Goal: Transaction & Acquisition: Purchase product/service

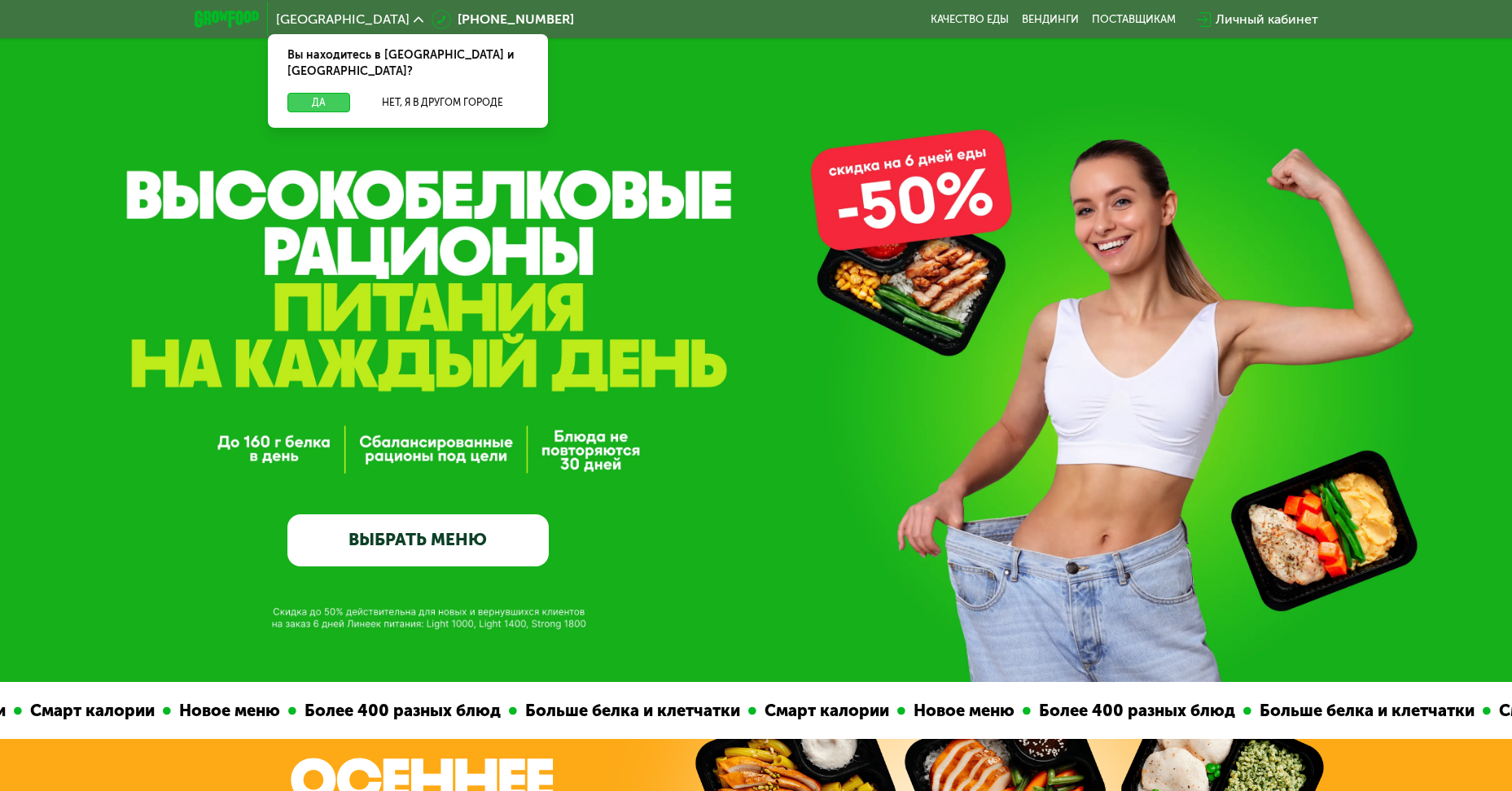
click at [322, 93] on button "Да" at bounding box center [319, 103] width 63 height 20
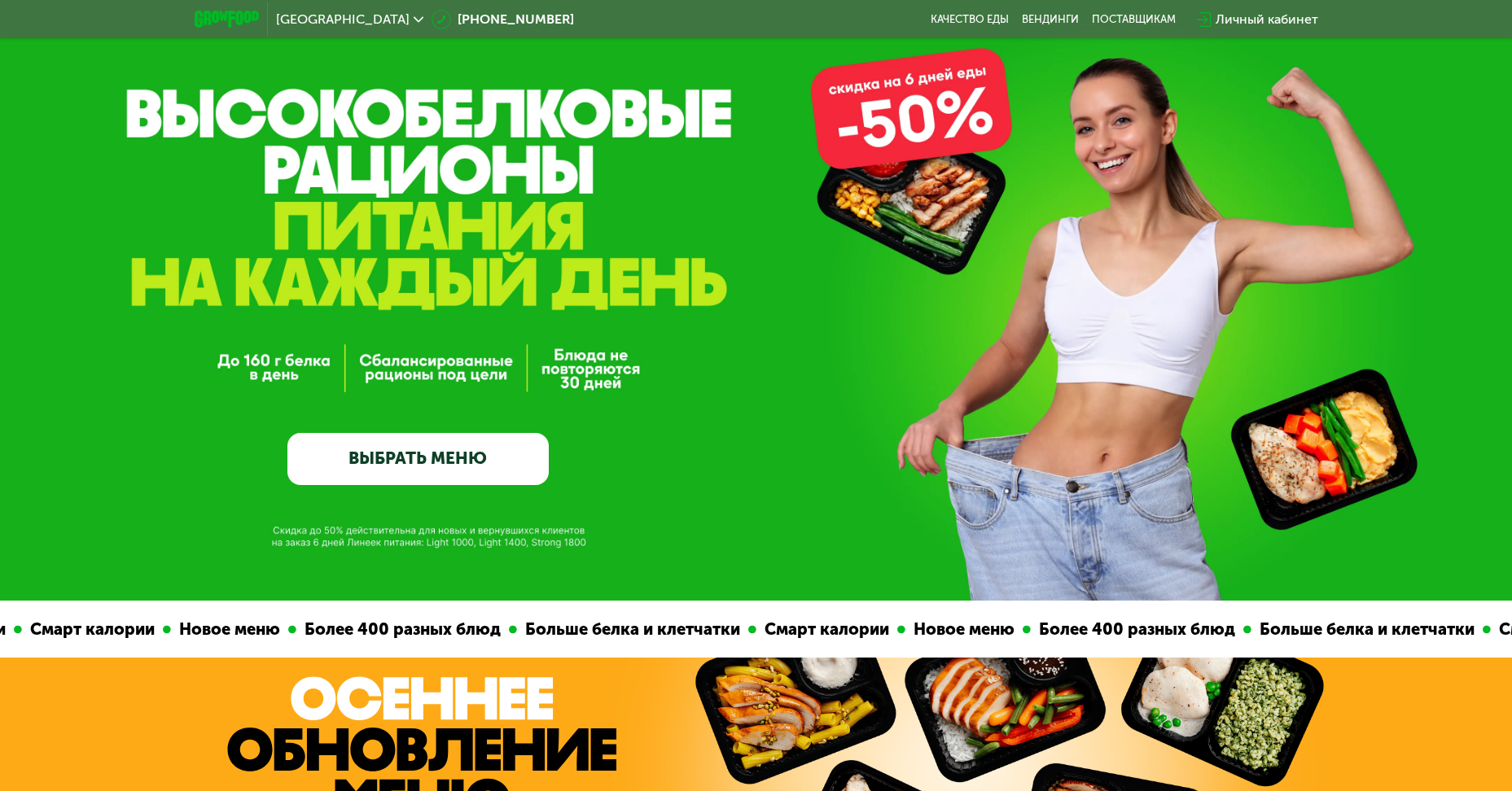
click at [436, 485] on link "ВЫБРАТЬ МЕНЮ" at bounding box center [418, 458] width 261 height 52
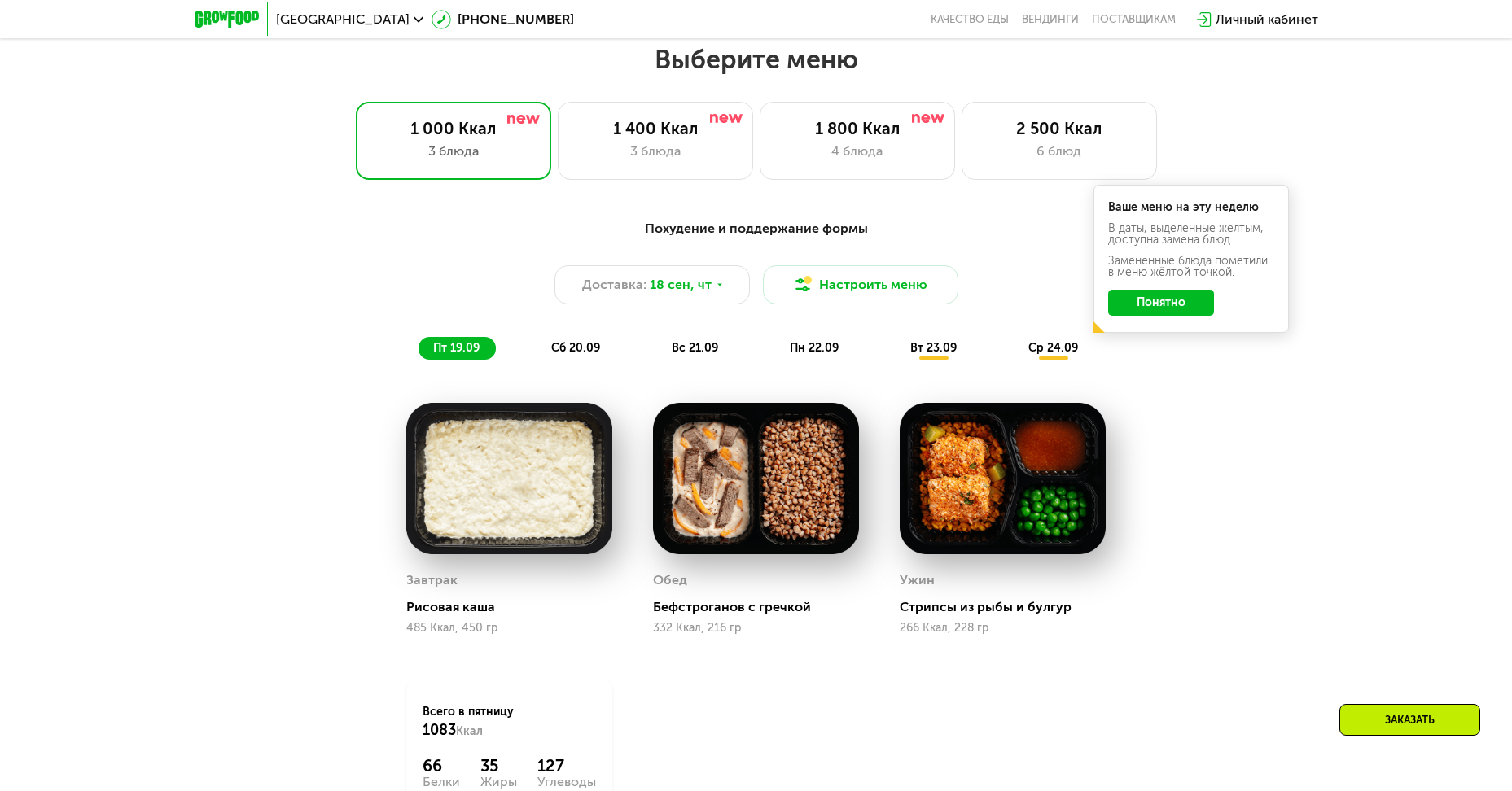
scroll to position [1317, 0]
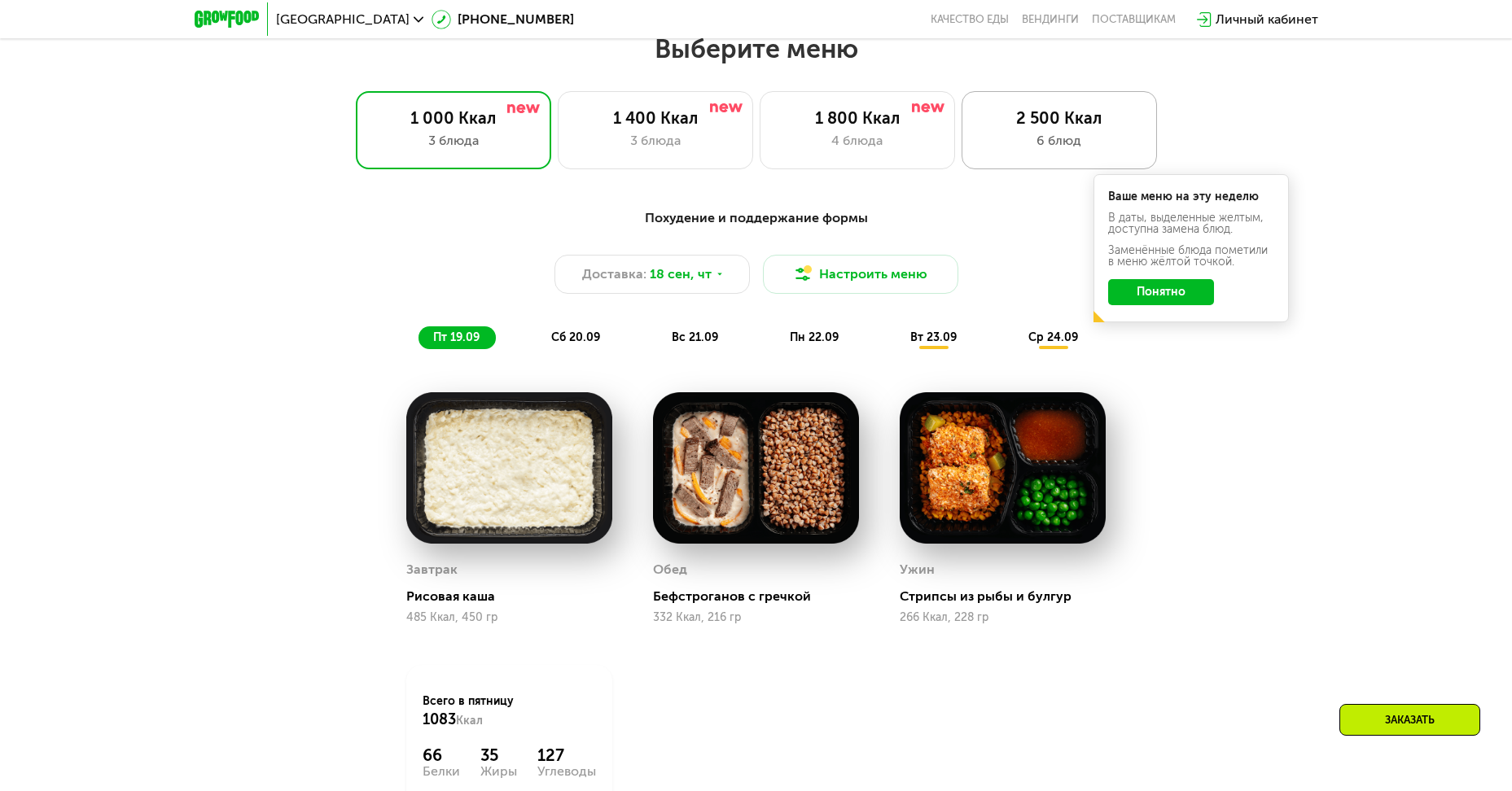
click at [1019, 156] on div "2 500 Ккал 6 блюд" at bounding box center [1058, 131] width 195 height 79
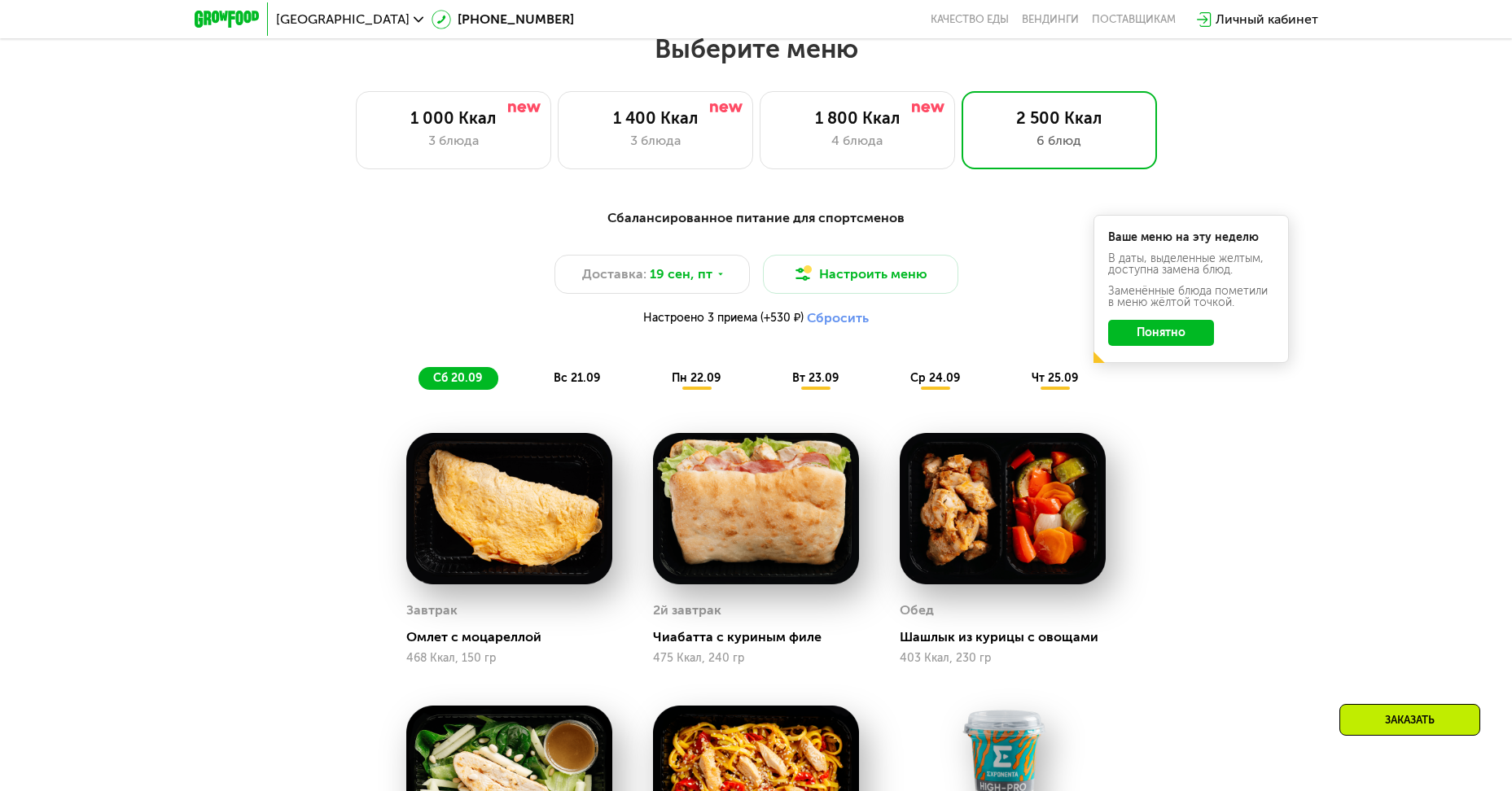
click at [1169, 340] on button "Понятно" at bounding box center [1161, 333] width 106 height 26
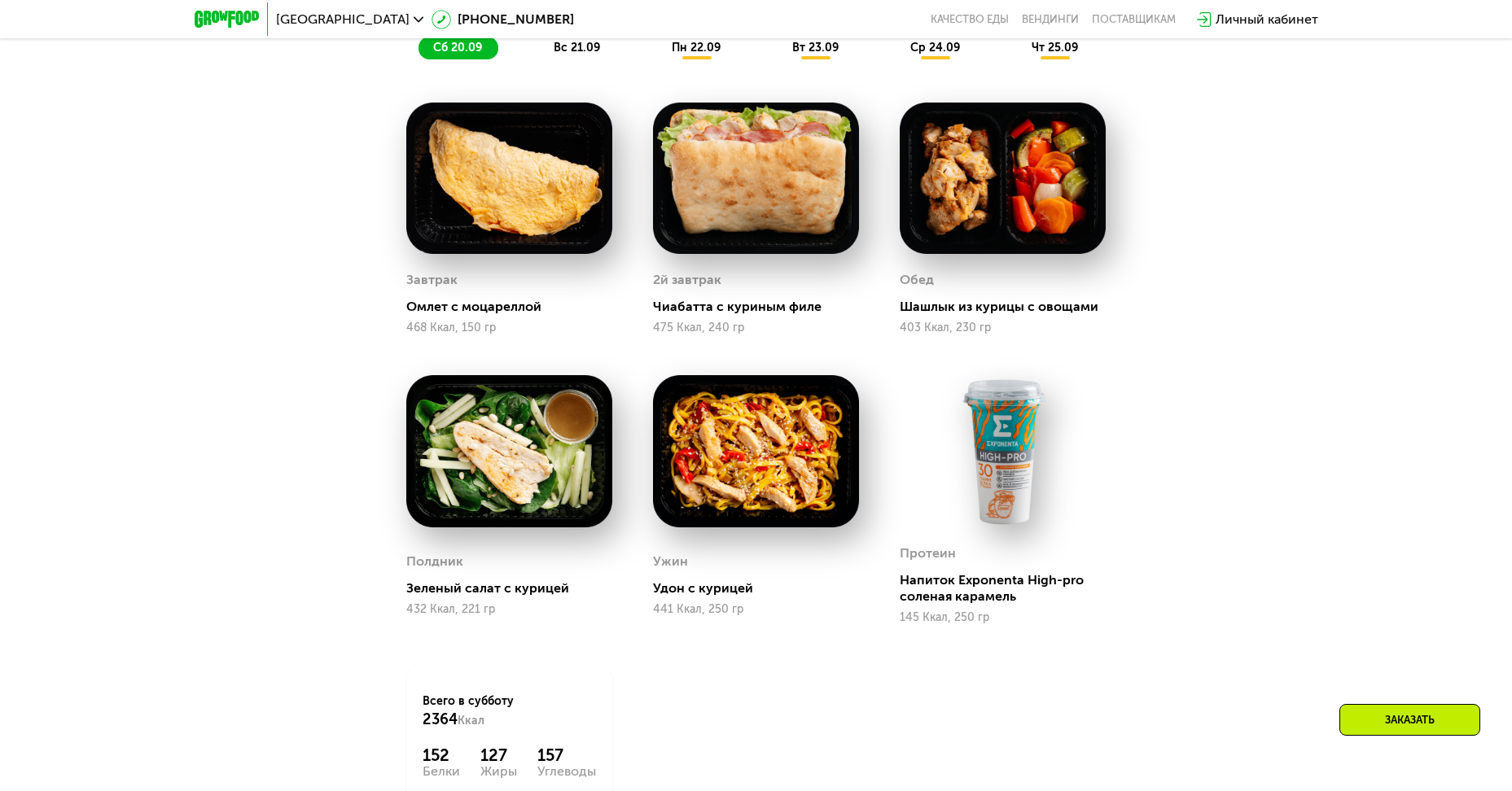
scroll to position [1479, 0]
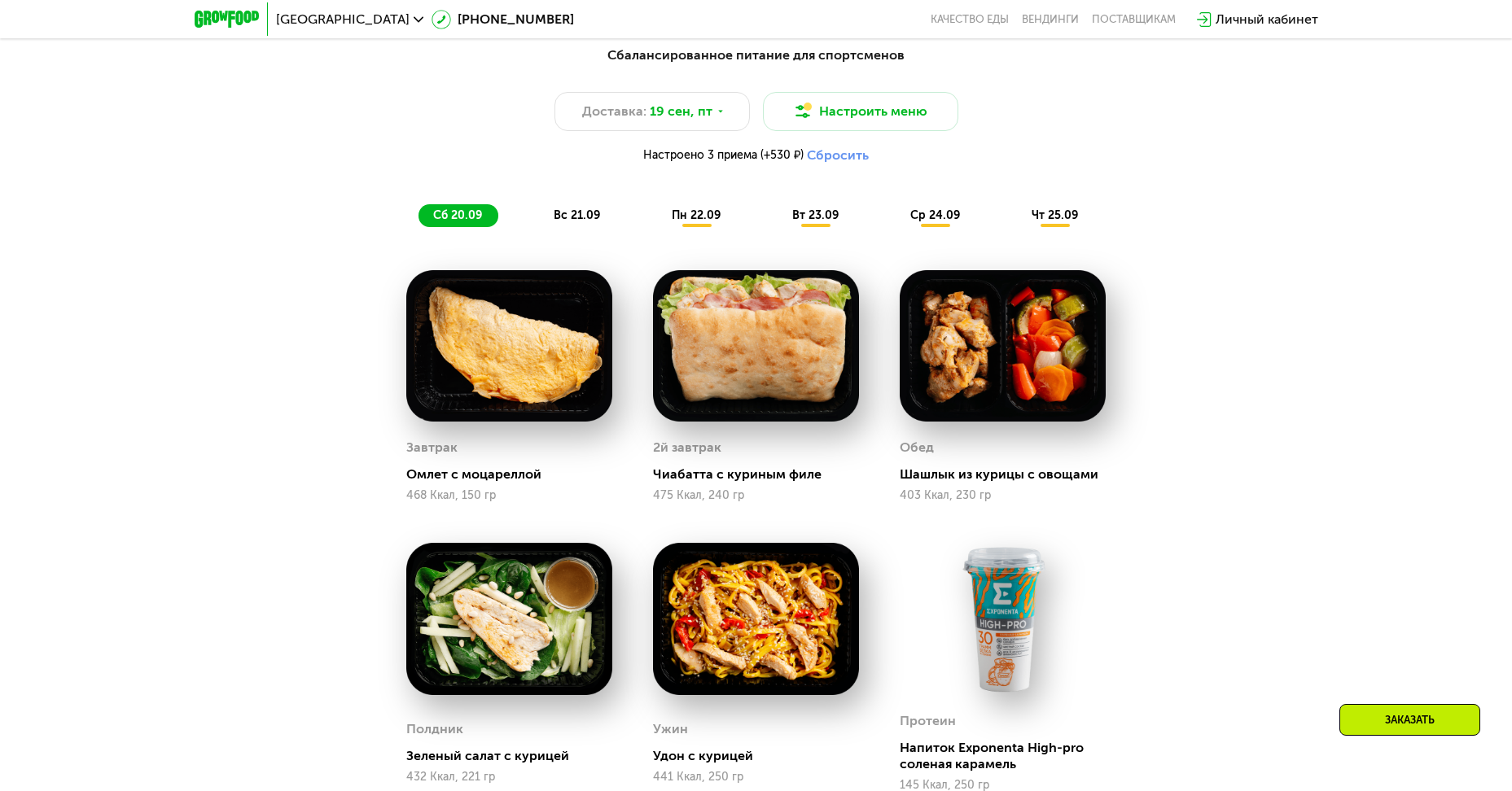
click at [584, 222] on span "вс 21.09" at bounding box center [576, 215] width 46 height 14
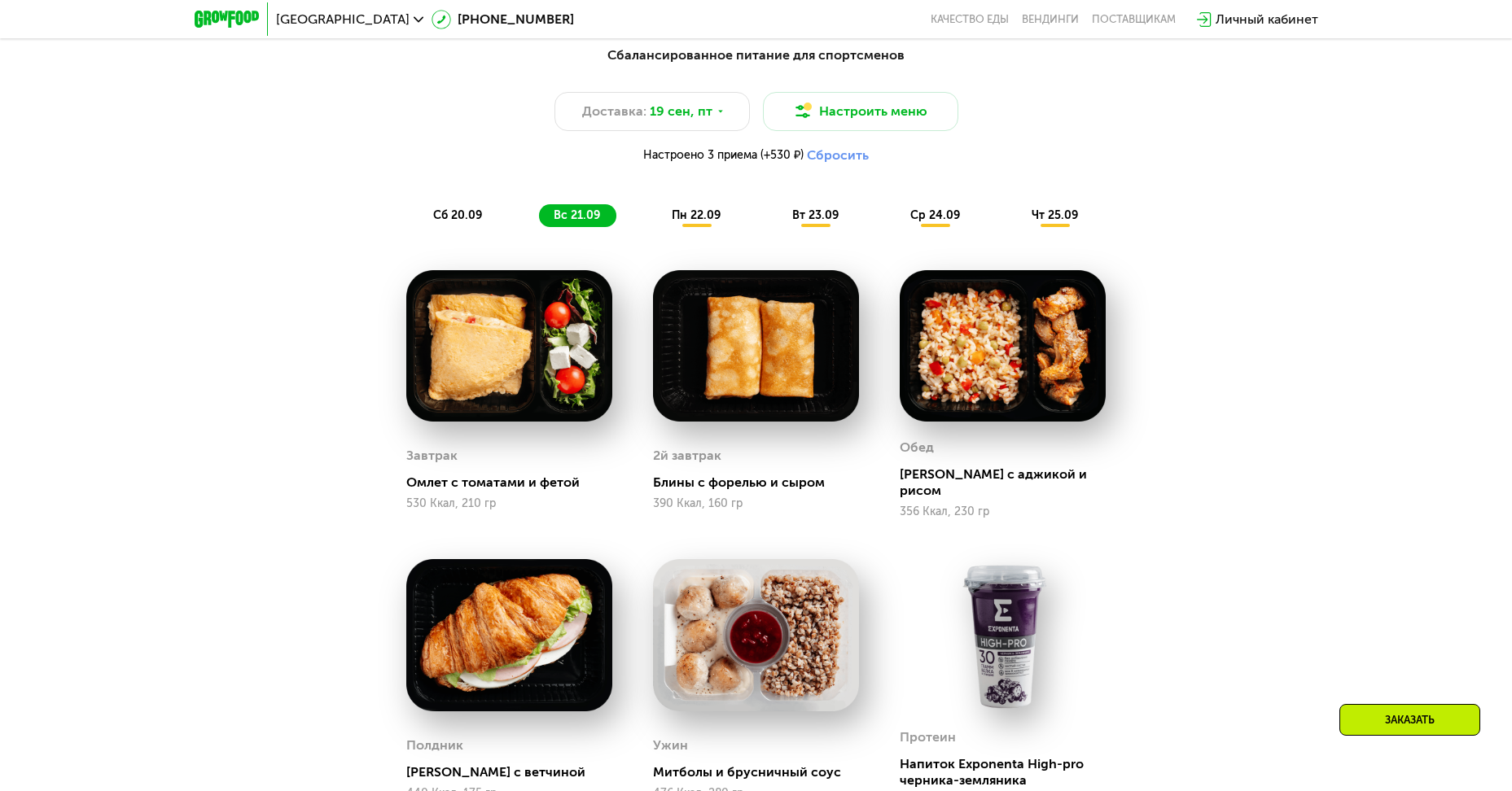
click at [697, 222] on span "пн 22.09" at bounding box center [696, 215] width 49 height 14
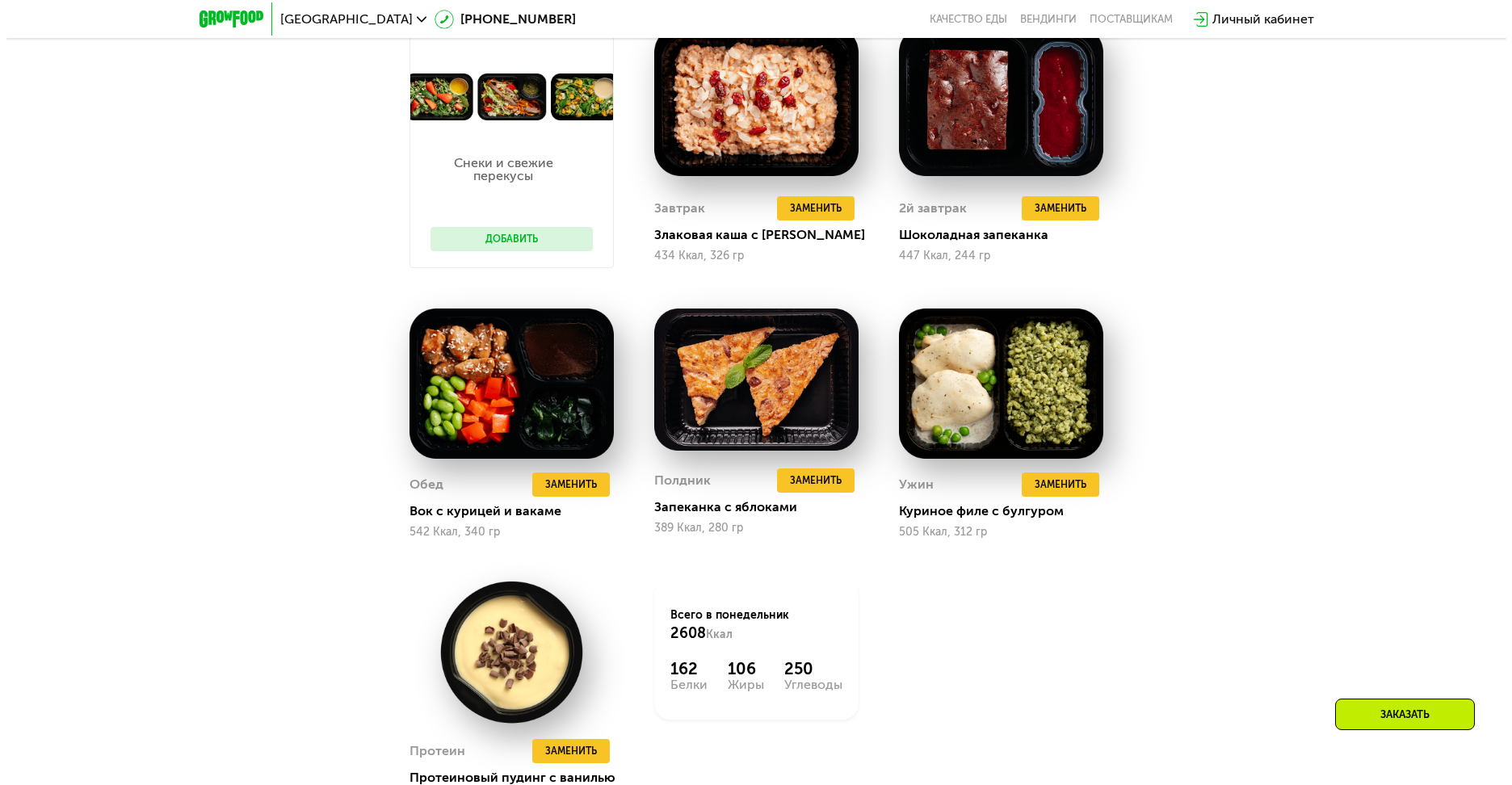
scroll to position [1226, 0]
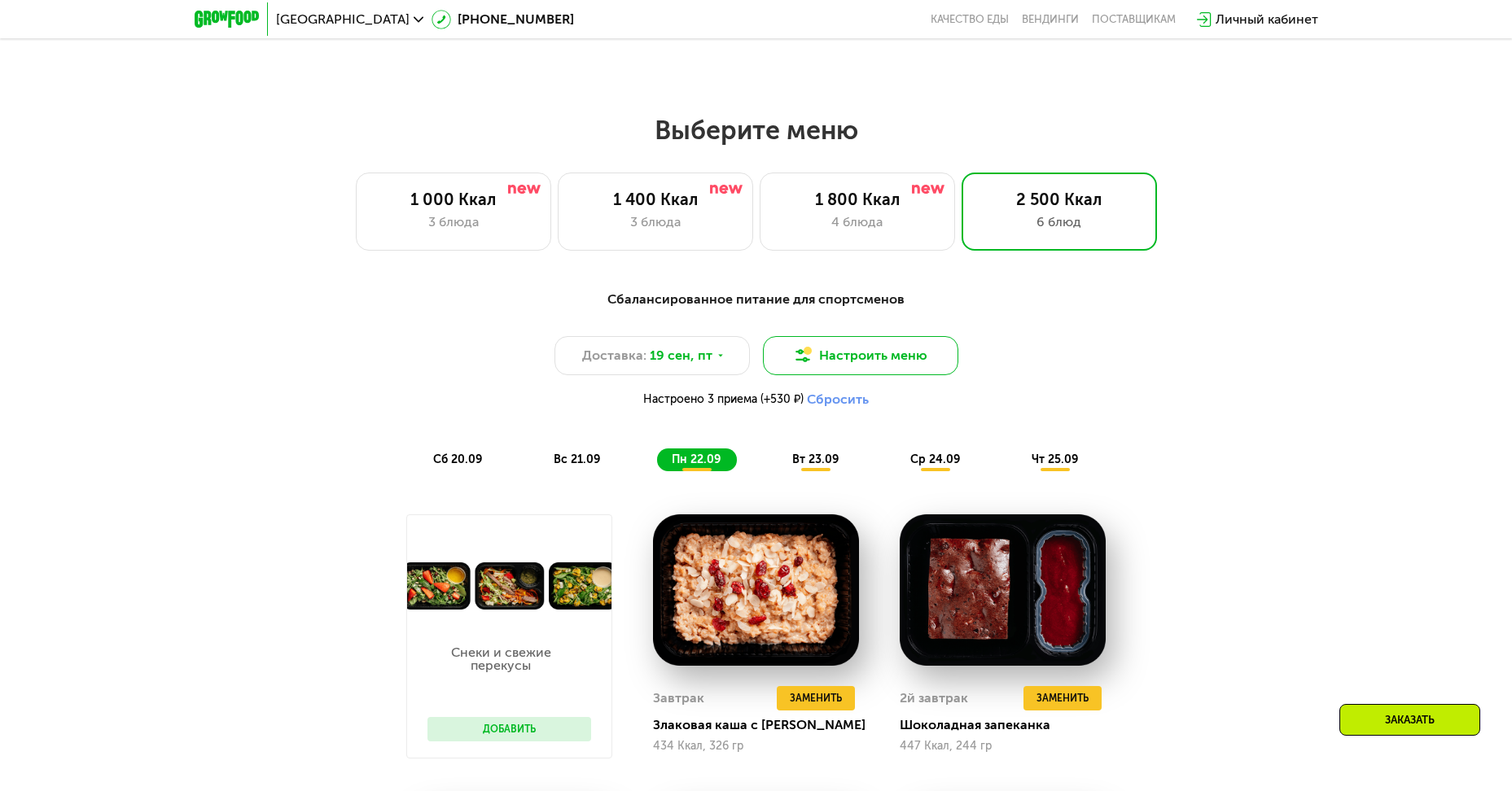
click at [857, 350] on button "Настроить меню" at bounding box center [860, 355] width 195 height 39
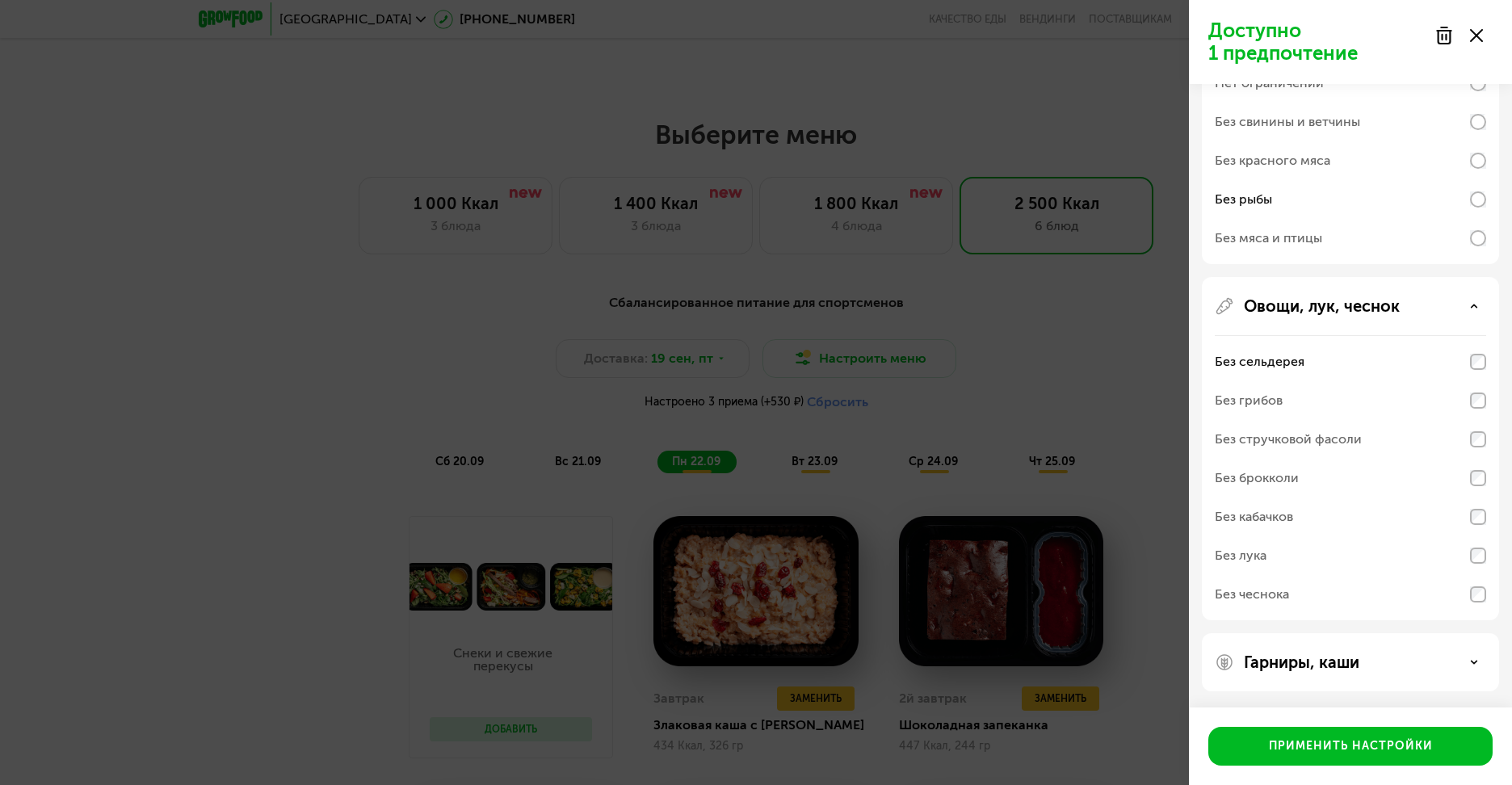
scroll to position [0, 0]
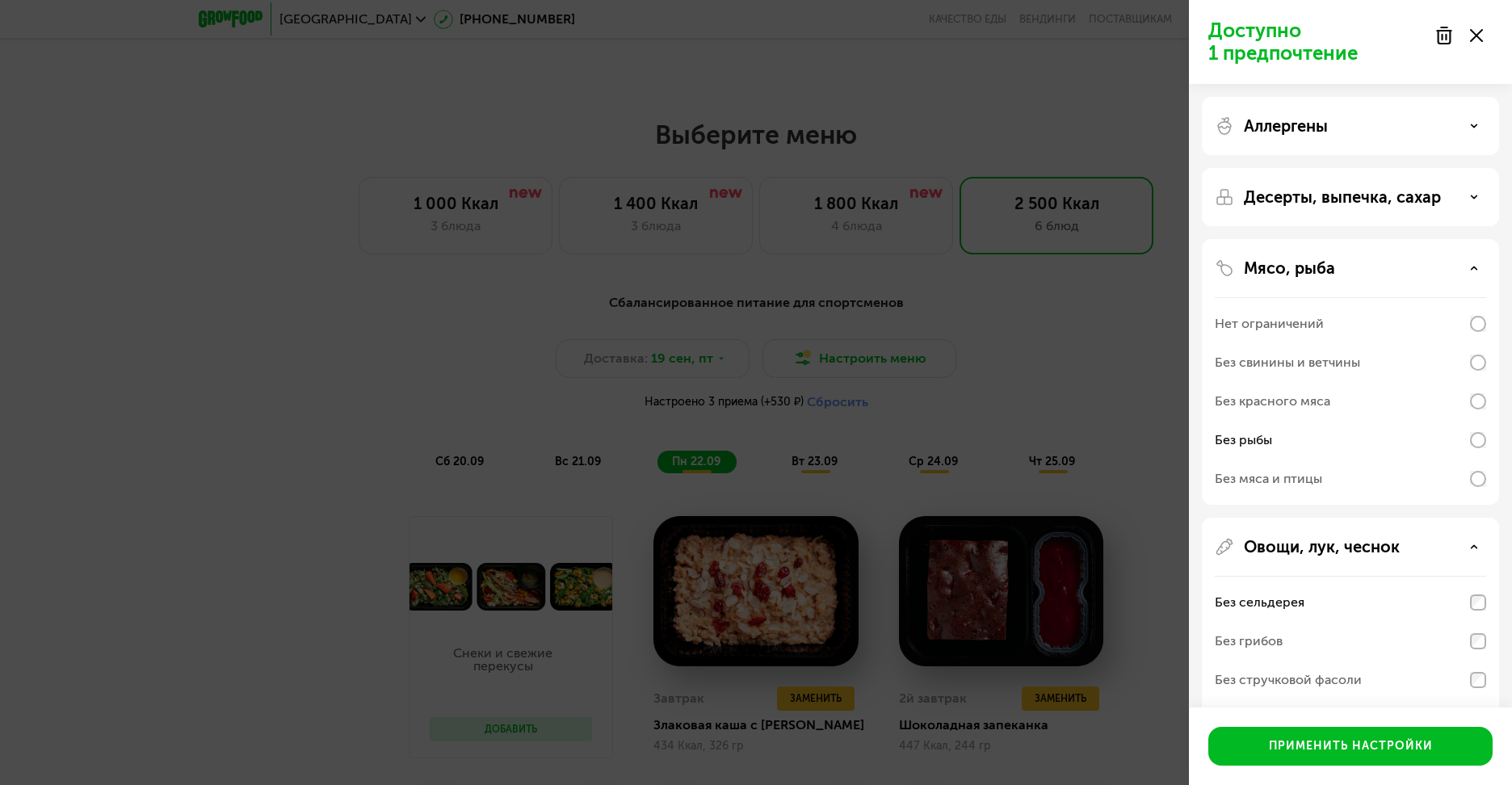
click at [1478, 126] on icon at bounding box center [1474, 126] width 8 height 8
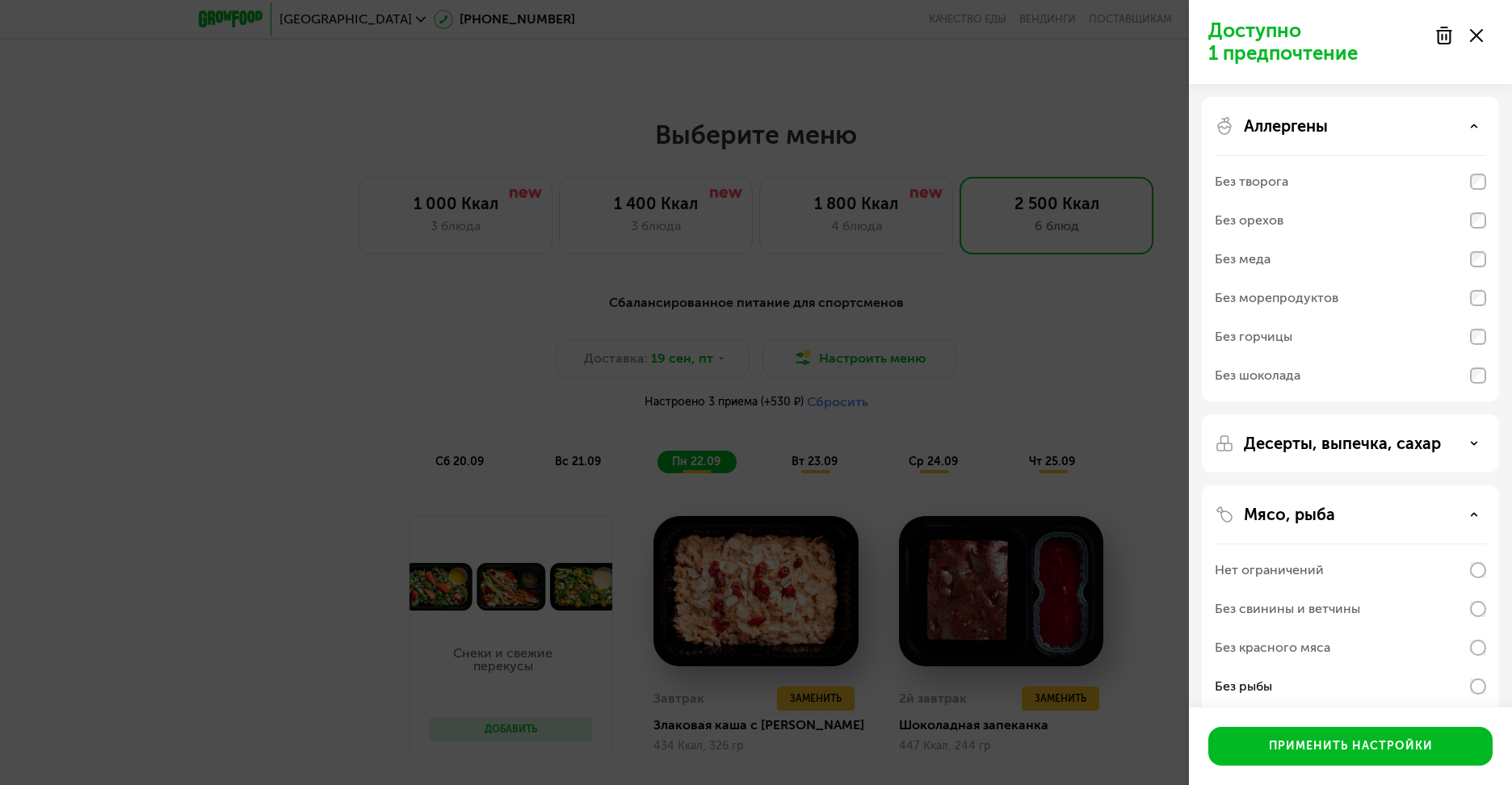
click at [1478, 126] on icon at bounding box center [1474, 126] width 8 height 8
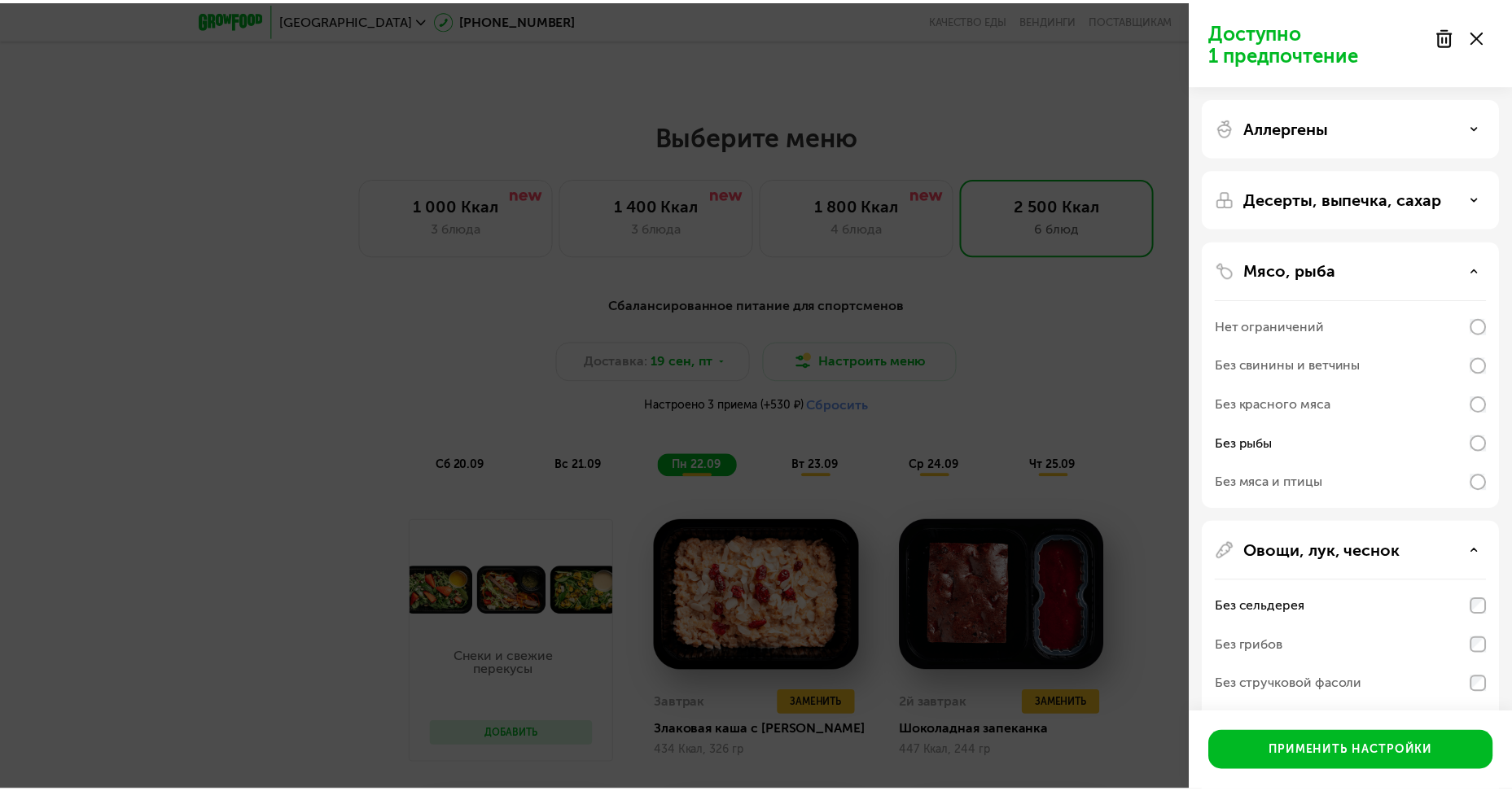
scroll to position [242, 0]
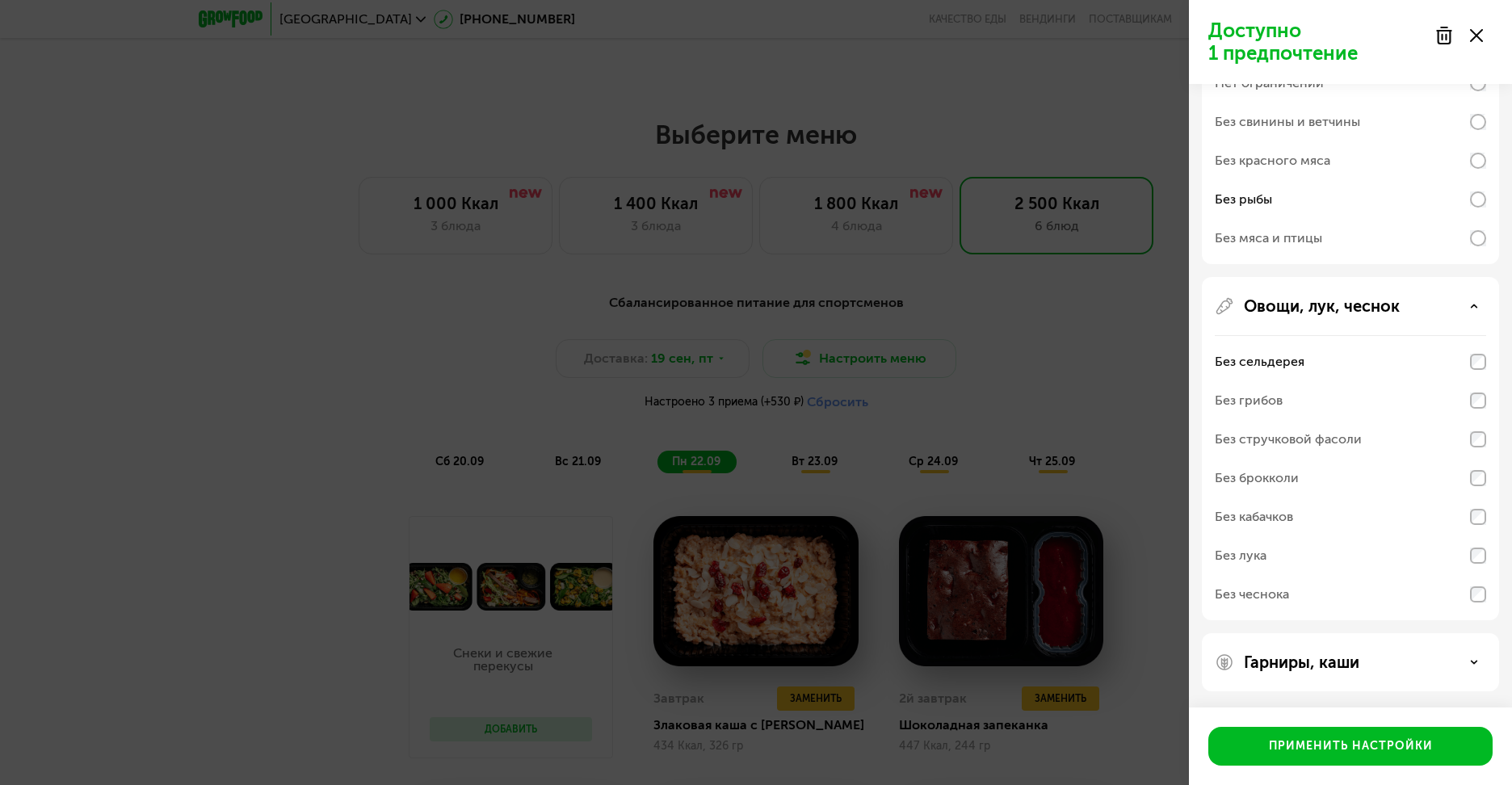
click at [1480, 40] on use at bounding box center [1476, 35] width 13 height 13
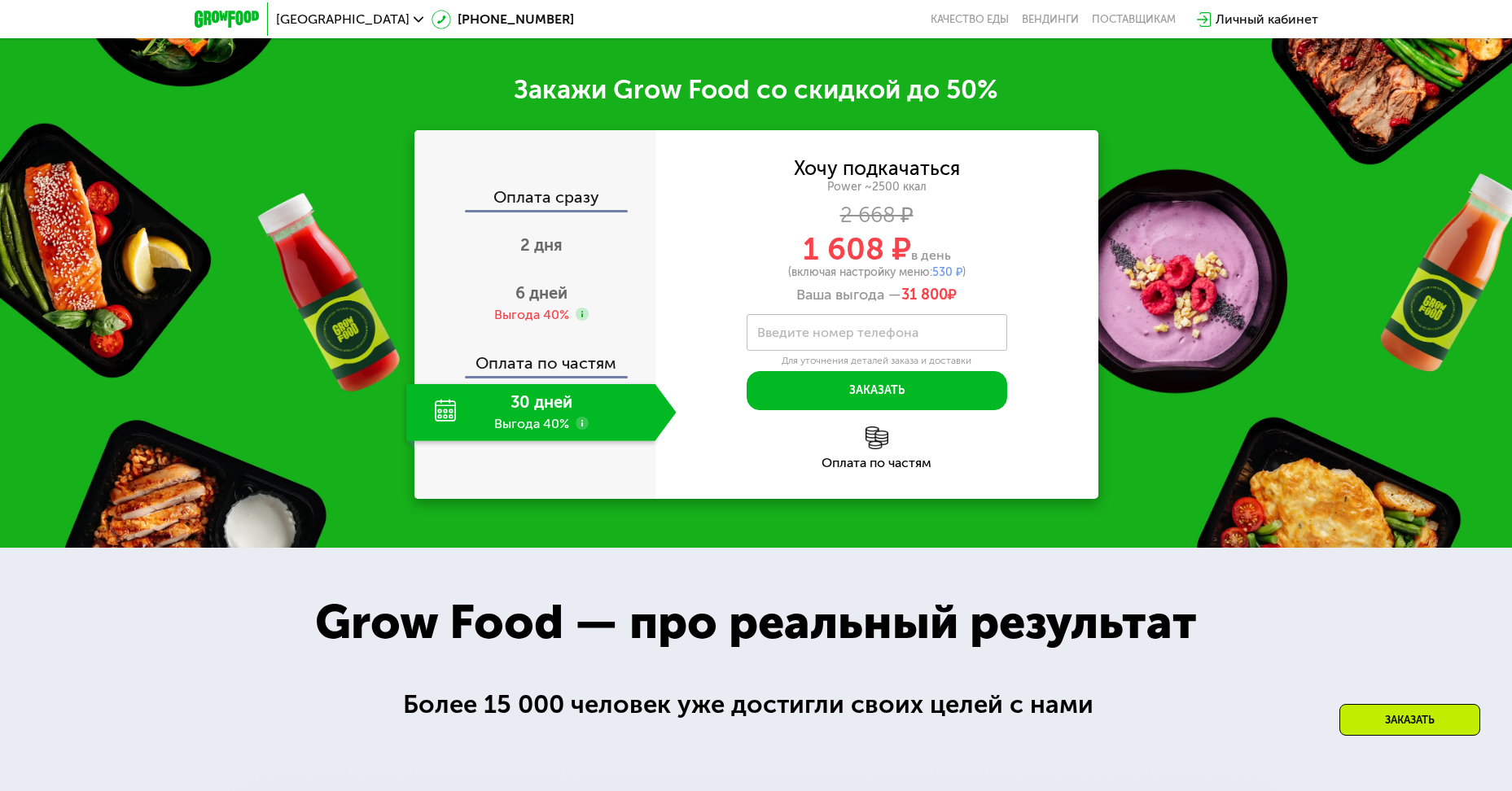
scroll to position [2049, 0]
